Goal: Book appointment/travel/reservation

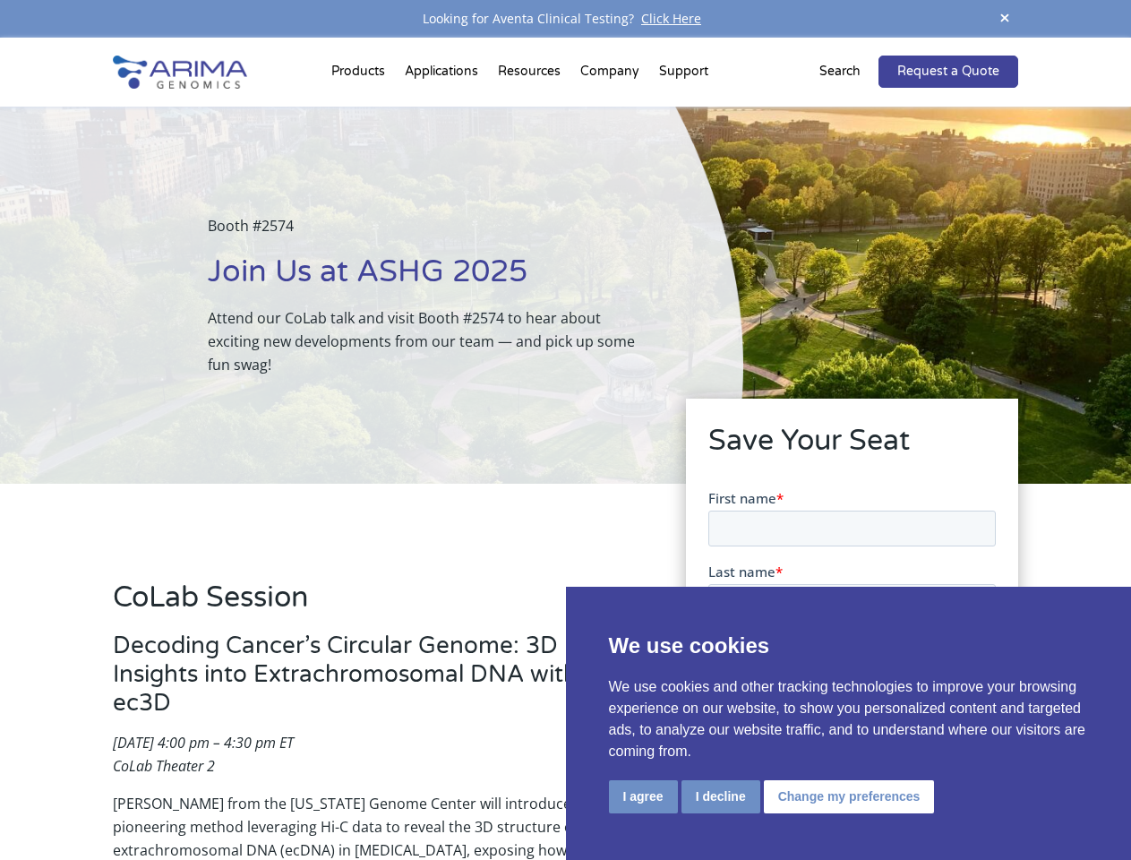
click at [565, 430] on div "Booth #2574 Join Us at ASHG 2025 Attend our CoLab talk and visit Booth #2574 to…" at bounding box center [371, 295] width 743 height 377
click at [643, 796] on button "I agree" at bounding box center [643, 796] width 69 height 33
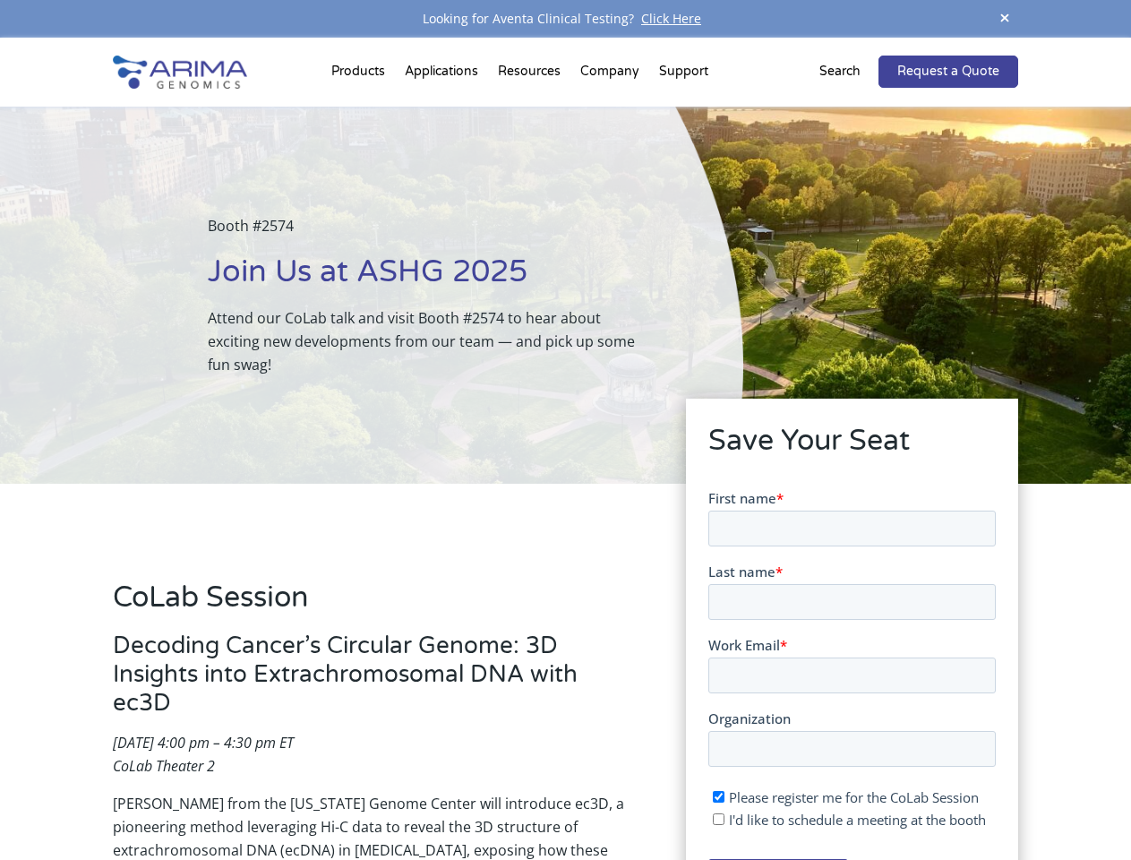
click at [719, 818] on input "I'd like to schedule a meeting at the booth" at bounding box center [718, 818] width 12 height 12
click at [845, 818] on span "I'd like to schedule a meeting at the booth" at bounding box center [856, 818] width 257 height 18
click at [724, 818] on input "I'd like to schedule a meeting at the booth" at bounding box center [718, 818] width 12 height 12
checkbox input "false"
click at [1005, 19] on span at bounding box center [1004, 19] width 27 height 24
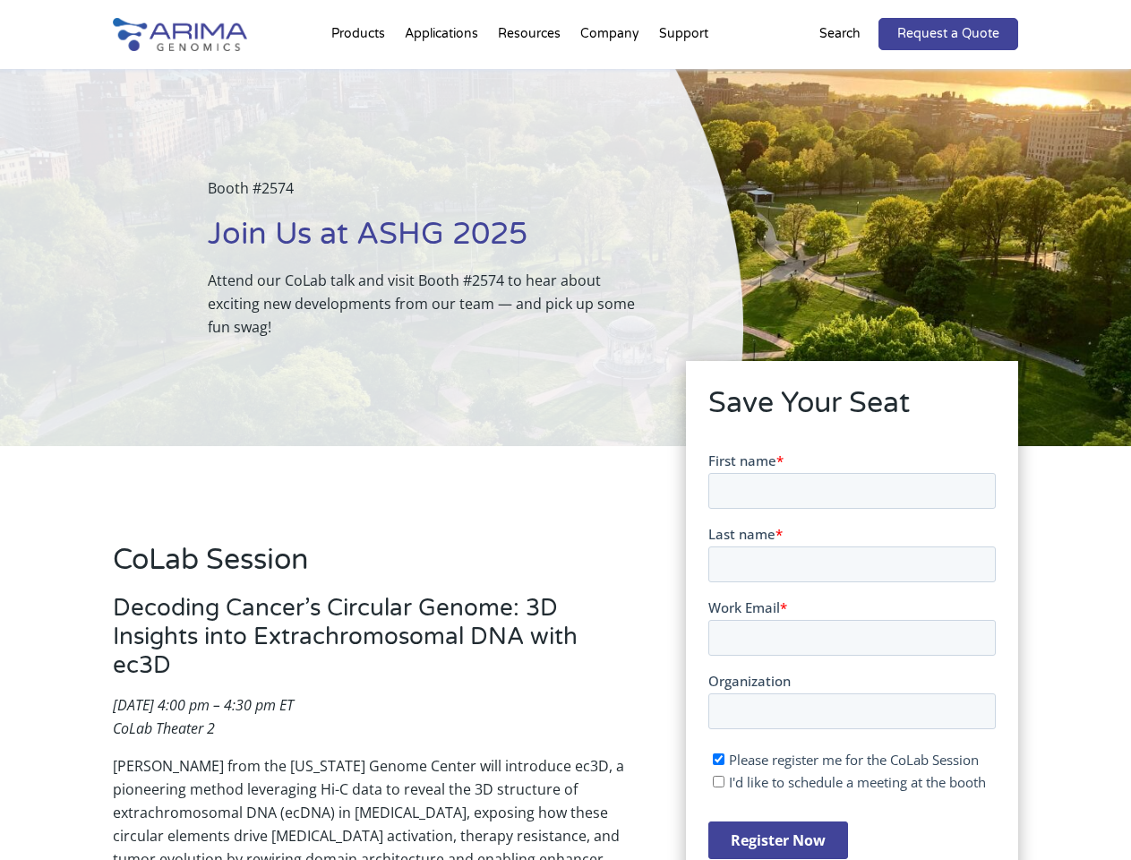
click at [361, 75] on div "Booth #2574 Join Us at ASHG 2025 Attend our CoLab talk and visit Booth #2574 to…" at bounding box center [371, 257] width 743 height 377
click at [531, 75] on div "Booth #2574 Join Us at ASHG 2025 Attend our CoLab talk and visit Booth #2574 to…" at bounding box center [371, 257] width 743 height 377
click at [611, 75] on div "Booth #2574 Join Us at ASHG 2025 Attend our CoLab talk and visit Booth #2574 to…" at bounding box center [371, 257] width 743 height 377
click at [683, 75] on div "Booth #2574 Join Us at ASHG 2025 Attend our CoLab talk and visit Booth #2574 to…" at bounding box center [371, 257] width 743 height 377
